Goal: Navigation & Orientation: Find specific page/section

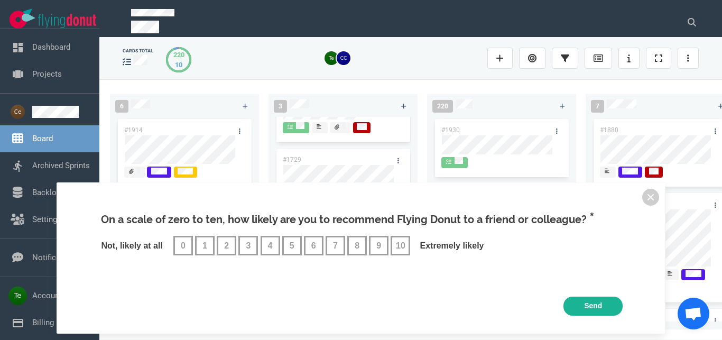
scroll to position [33, 0]
click at [649, 197] on button at bounding box center [650, 197] width 17 height 17
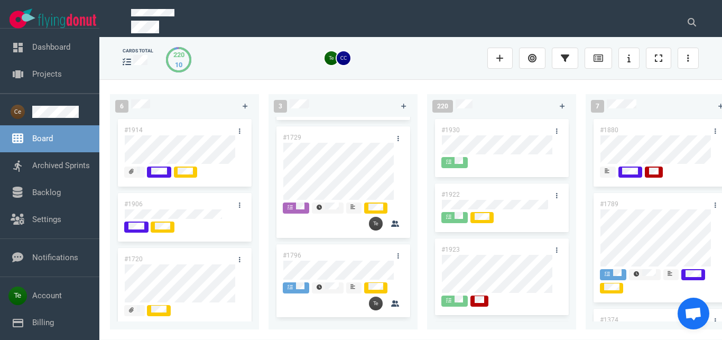
scroll to position [57, 0]
drag, startPoint x: 26, startPoint y: 185, endPoint x: 95, endPoint y: 177, distance: 69.8
click at [32, 188] on link "Backlog" at bounding box center [46, 193] width 29 height 10
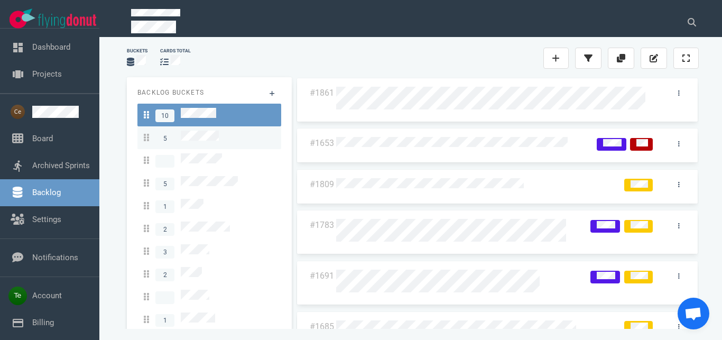
click at [220, 133] on div "5" at bounding box center [209, 138] width 131 height 14
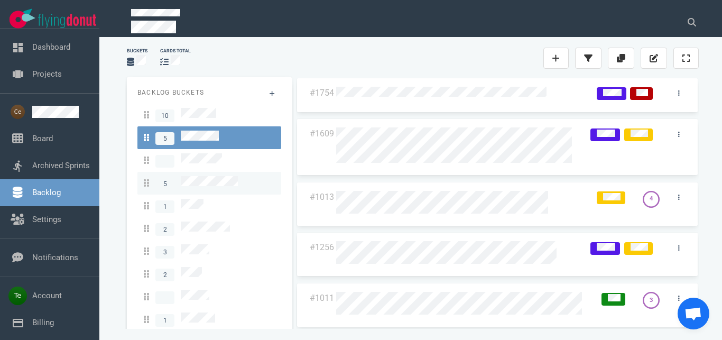
click at [226, 172] on link "5" at bounding box center [209, 183] width 144 height 23
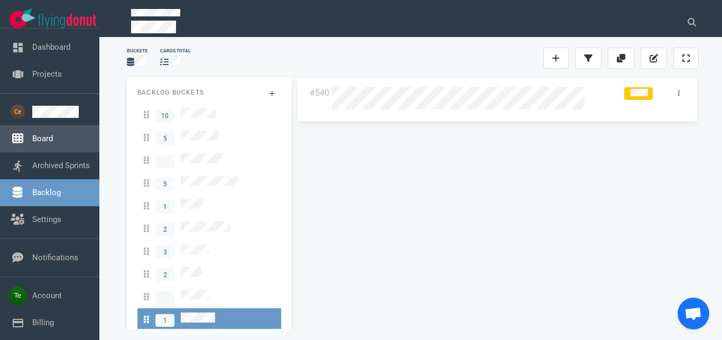
click at [53, 137] on link "Board" at bounding box center [42, 139] width 21 height 10
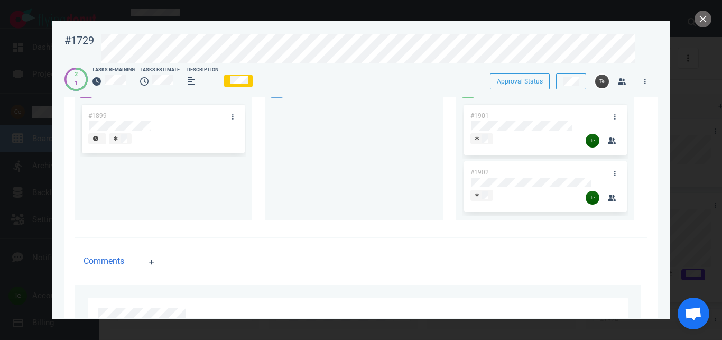
scroll to position [422, 0]
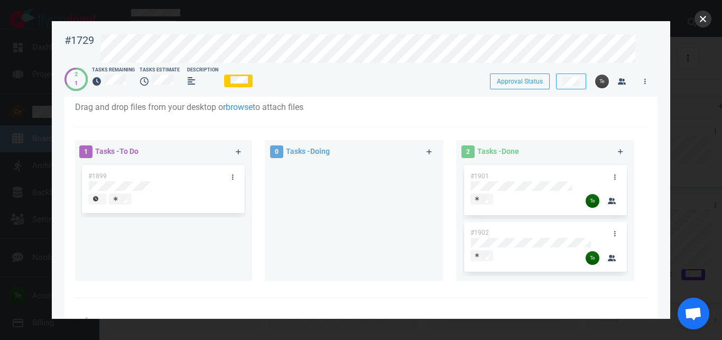
click at [704, 20] on button "close" at bounding box center [703, 19] width 17 height 17
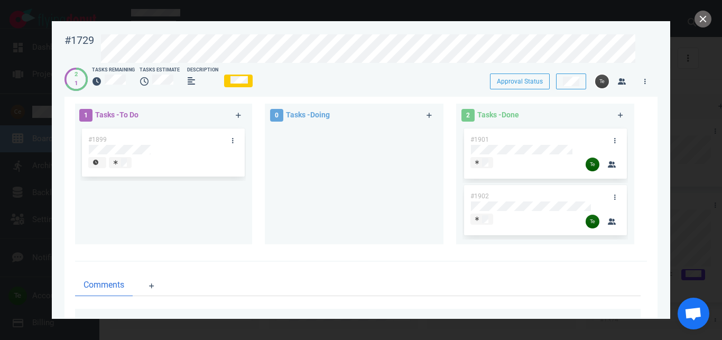
scroll to position [417, 0]
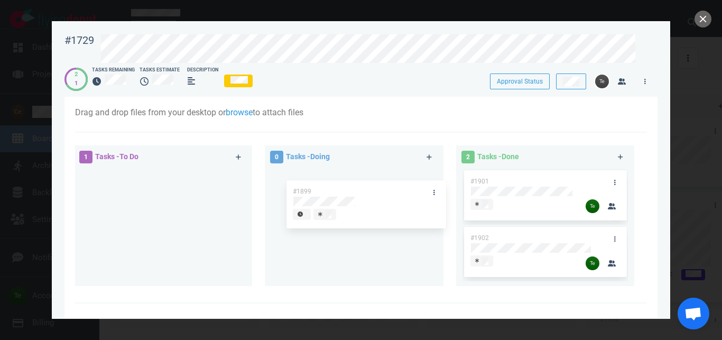
drag, startPoint x: 143, startPoint y: 178, endPoint x: 357, endPoint y: 186, distance: 213.8
click at [246, 187] on div "#1899" at bounding box center [162, 195] width 165 height 55
